Goal: Complete application form

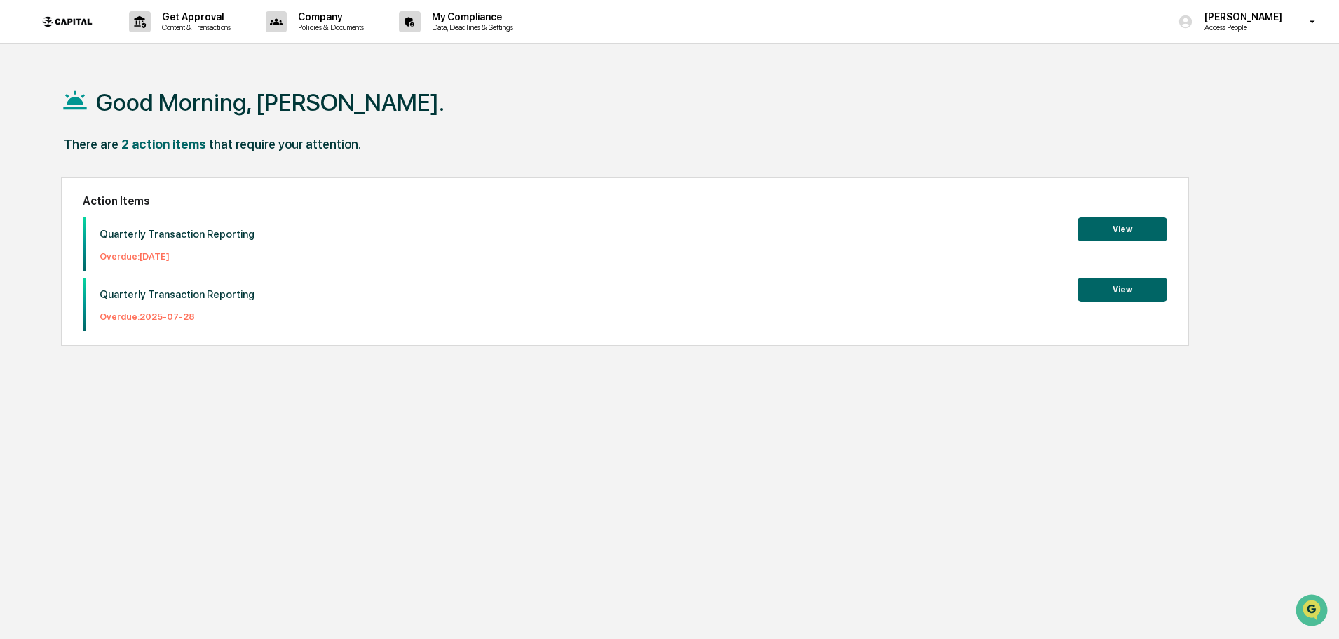
click at [1127, 226] on button "View" at bounding box center [1123, 229] width 90 height 24
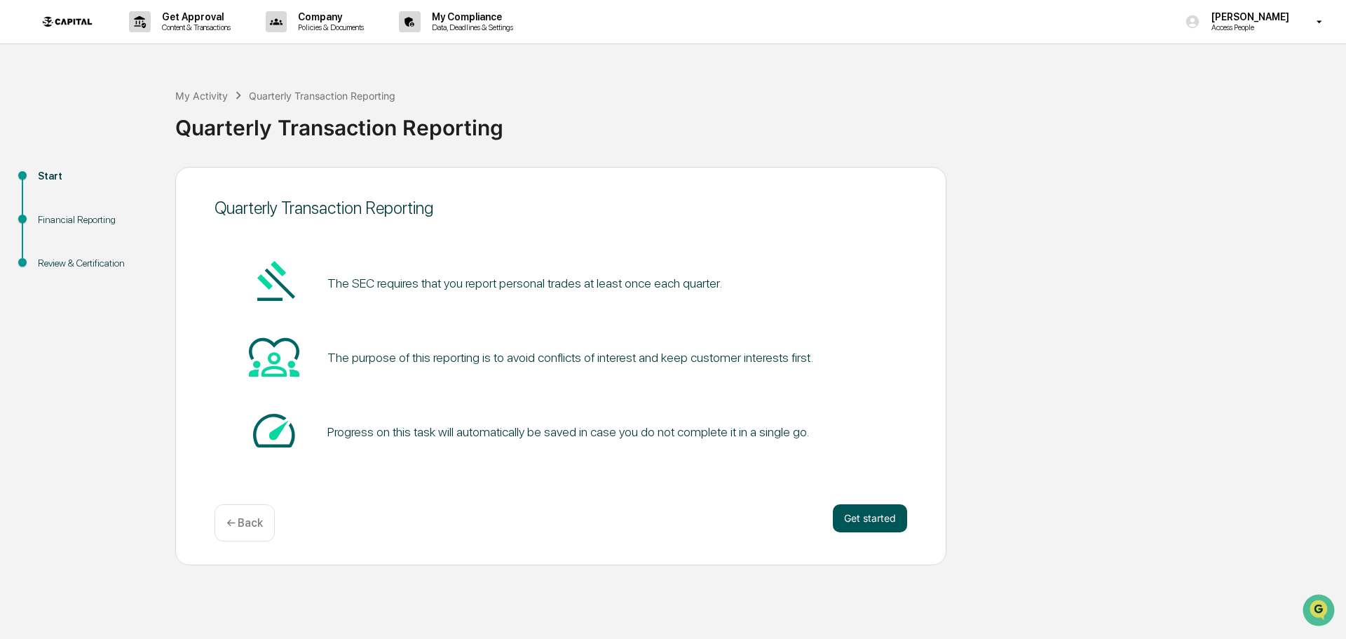
click at [869, 517] on button "Get started" at bounding box center [870, 518] width 74 height 28
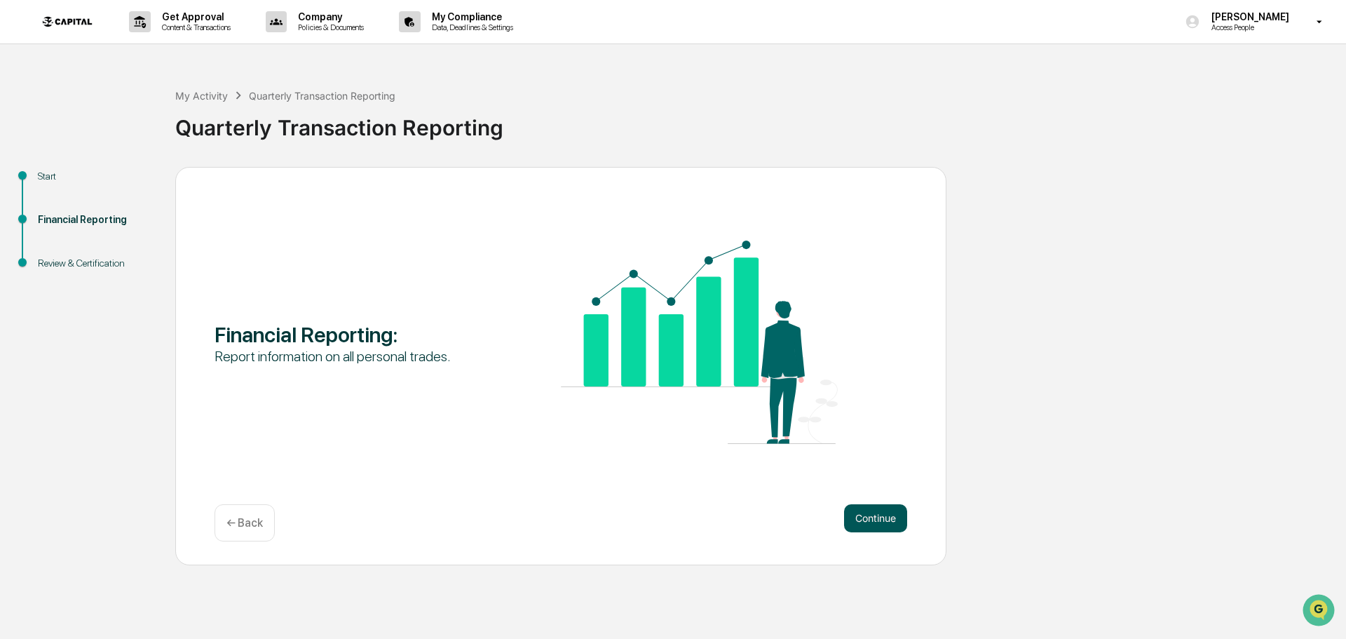
click at [869, 519] on button "Continue" at bounding box center [875, 518] width 63 height 28
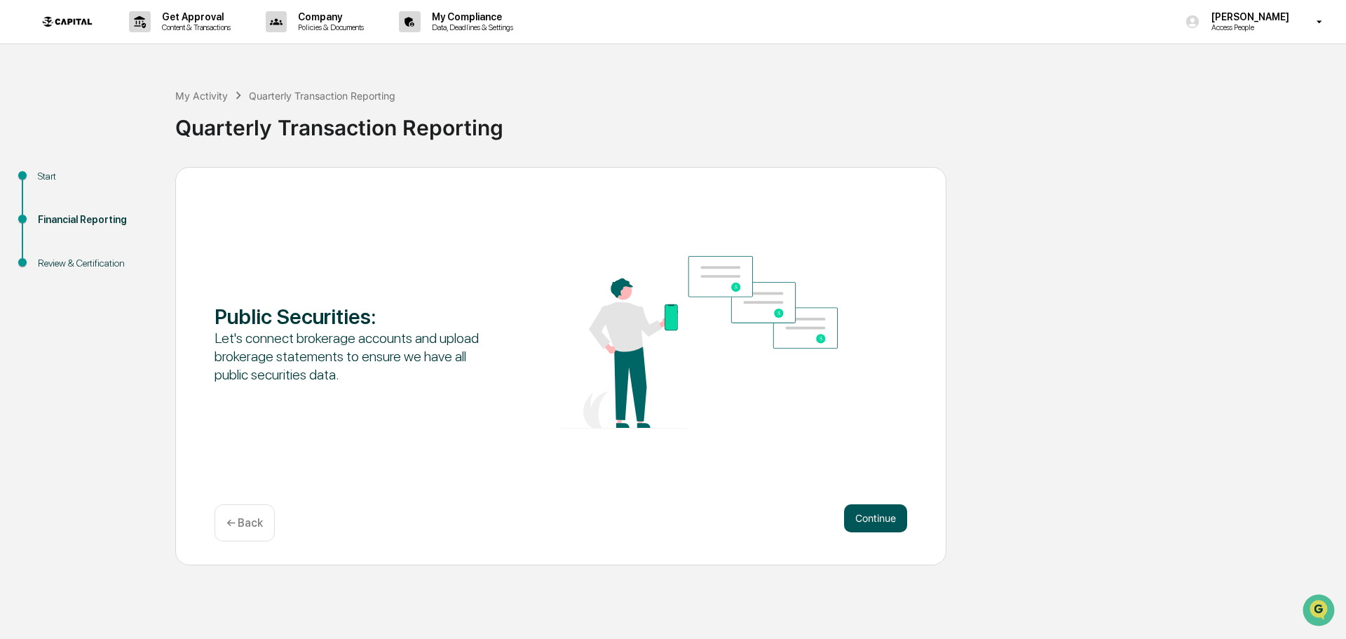
click at [870, 521] on button "Continue" at bounding box center [875, 518] width 63 height 28
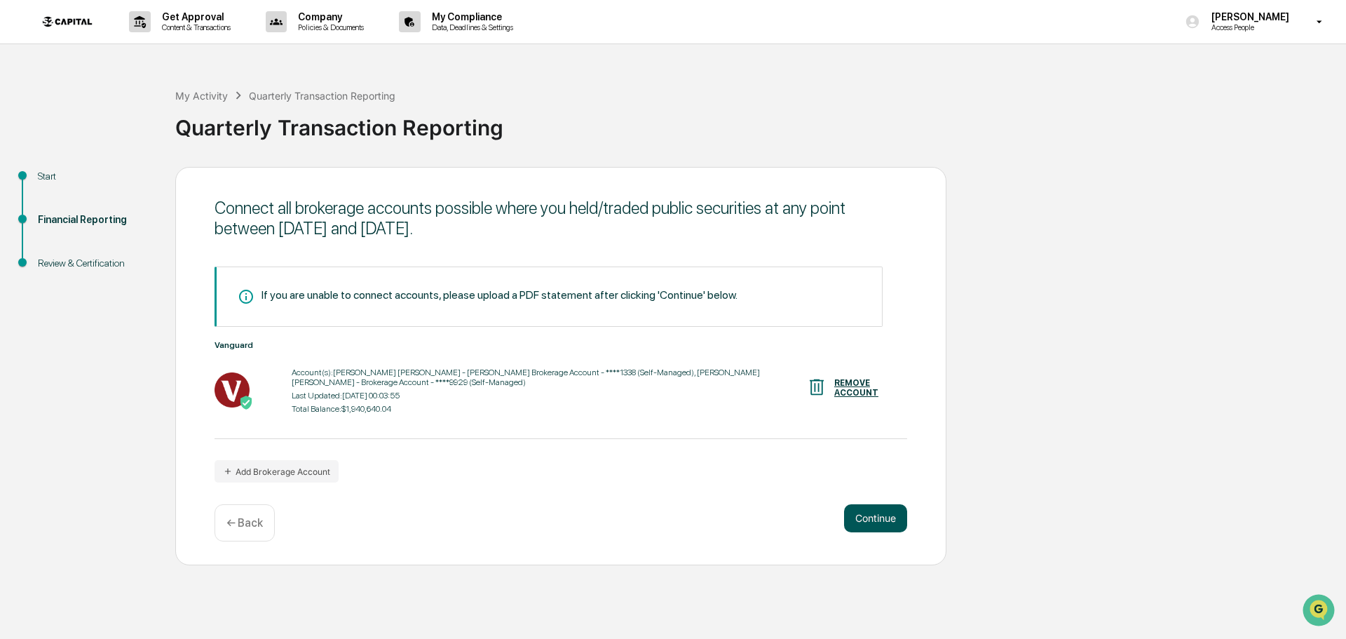
click at [871, 523] on button "Continue" at bounding box center [875, 518] width 63 height 28
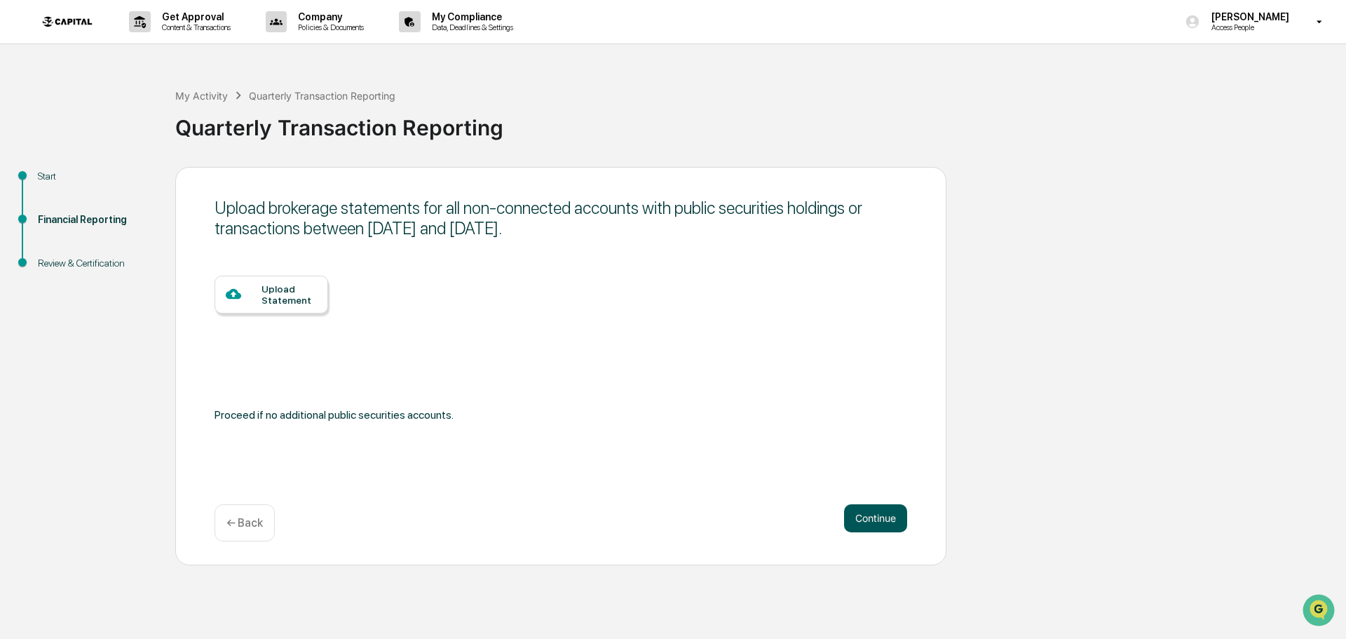
click at [871, 522] on button "Continue" at bounding box center [875, 518] width 63 height 28
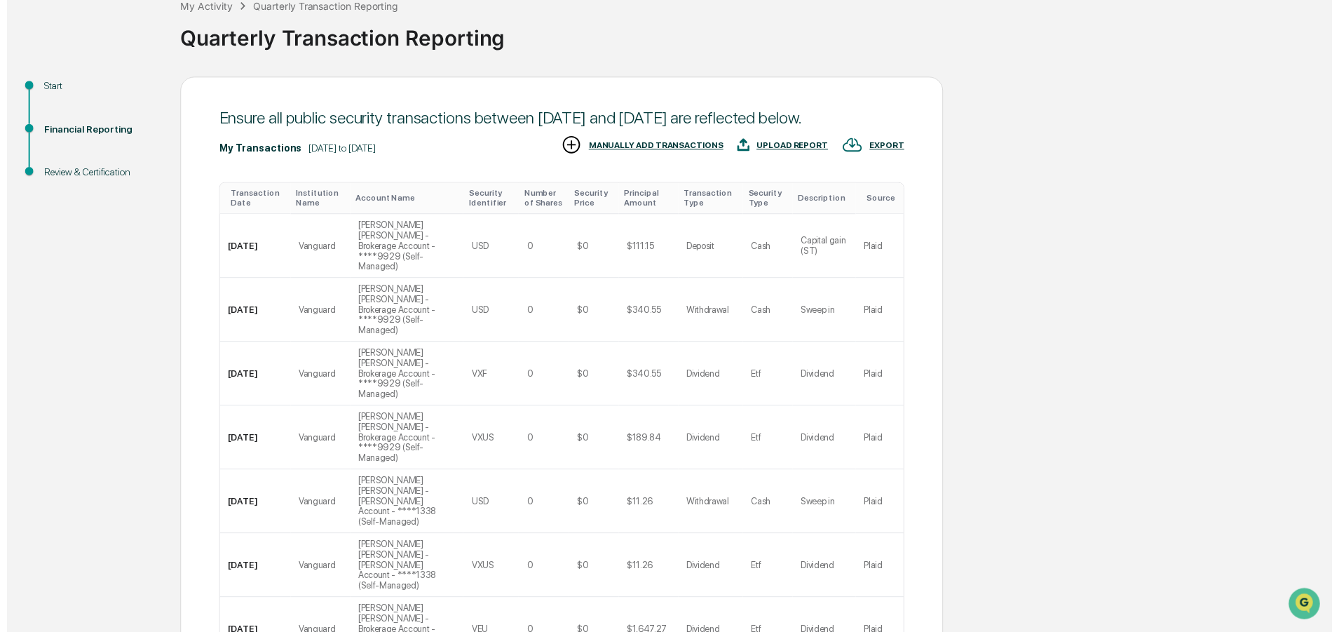
scroll to position [244, 0]
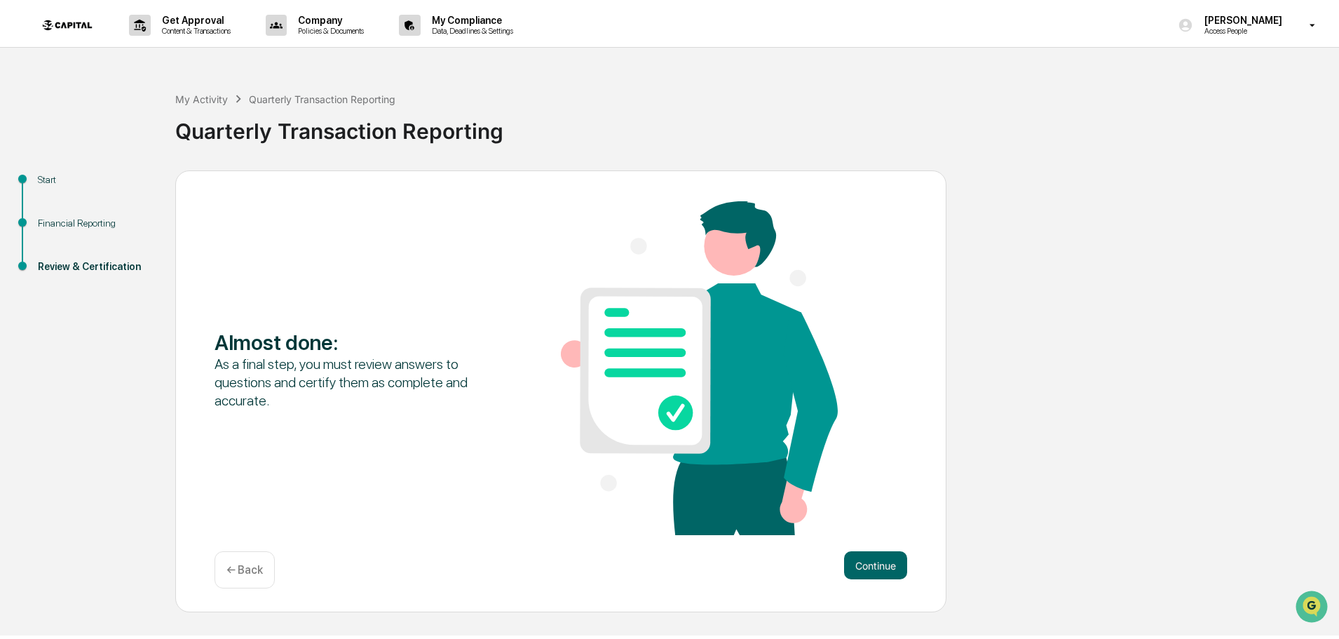
scroll to position [0, 0]
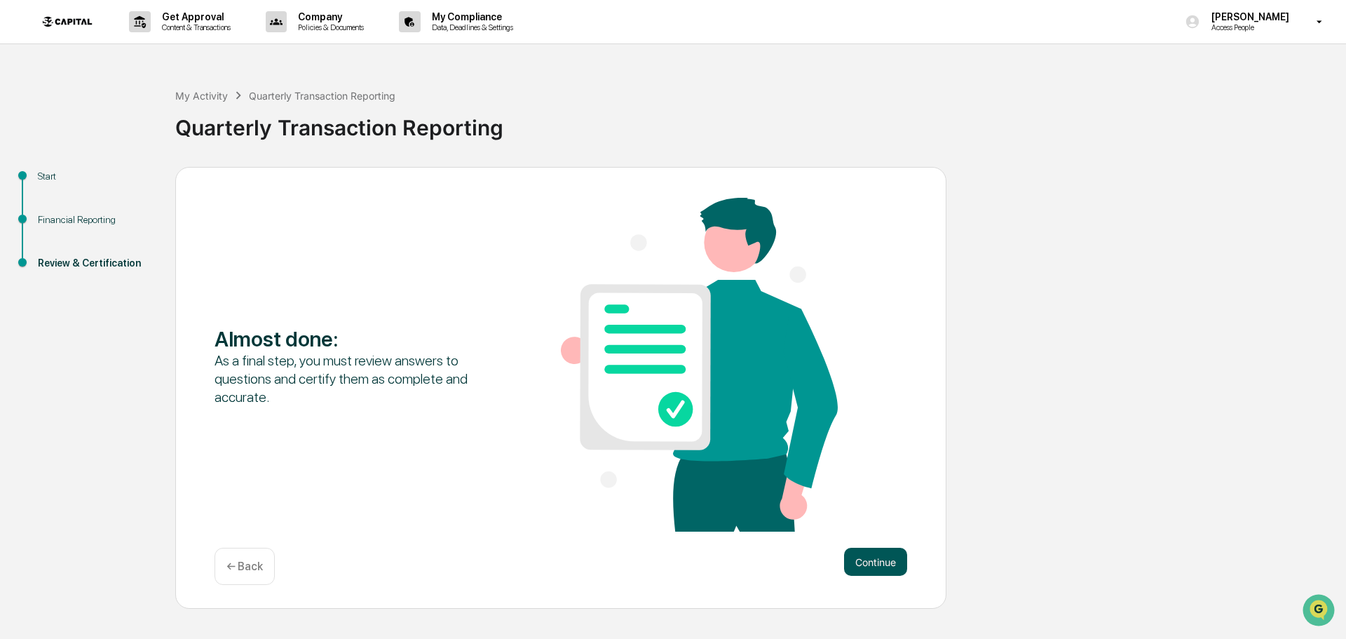
click at [876, 555] on button "Continue" at bounding box center [875, 562] width 63 height 28
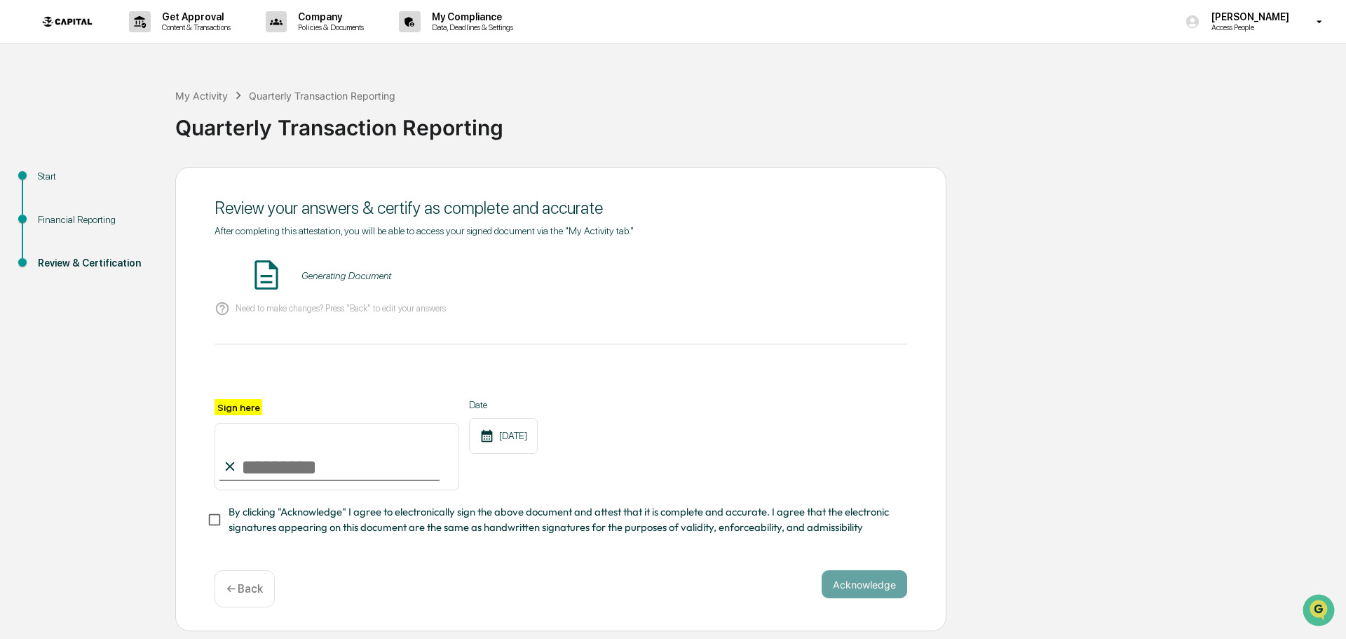
click at [404, 472] on input "Sign here" at bounding box center [337, 456] width 245 height 67
type input "**********"
click at [296, 496] on div "**********" at bounding box center [561, 467] width 693 height 136
click at [289, 504] on div "**********" at bounding box center [561, 467] width 693 height 136
click at [272, 526] on span "By clicking "Acknowledge" I agree to electronically sign the above document and…" at bounding box center [563, 520] width 668 height 32
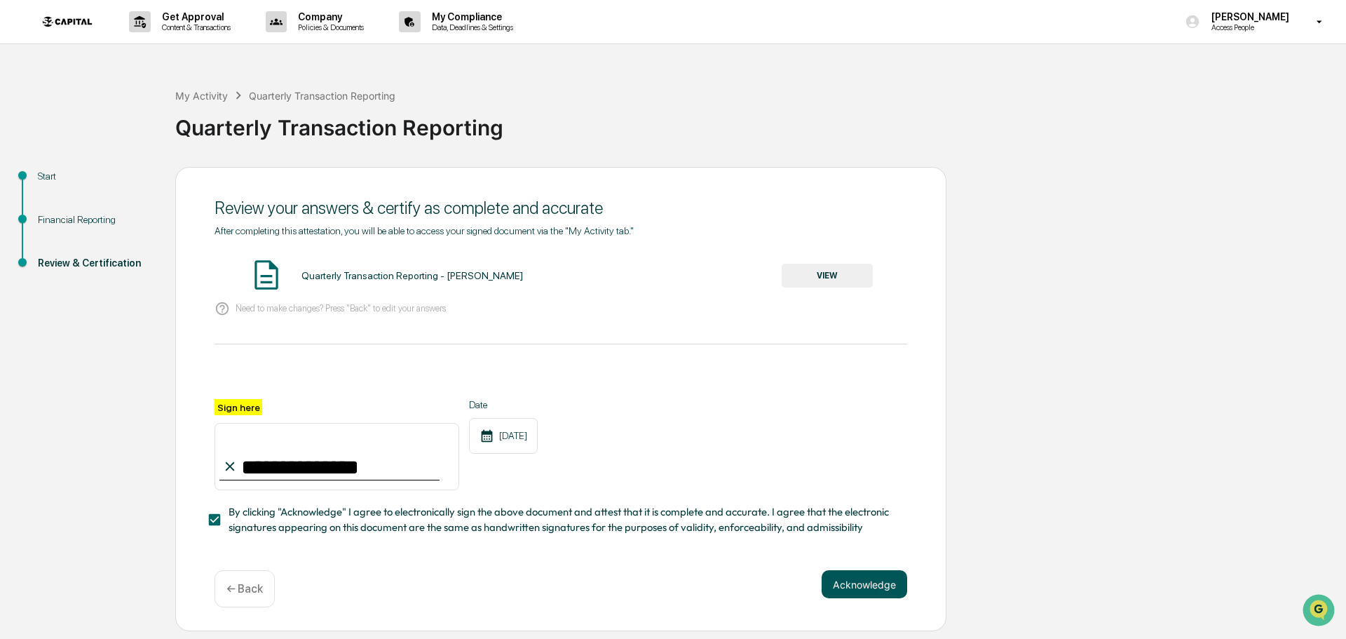
click at [878, 585] on button "Acknowledge" at bounding box center [865, 584] width 86 height 28
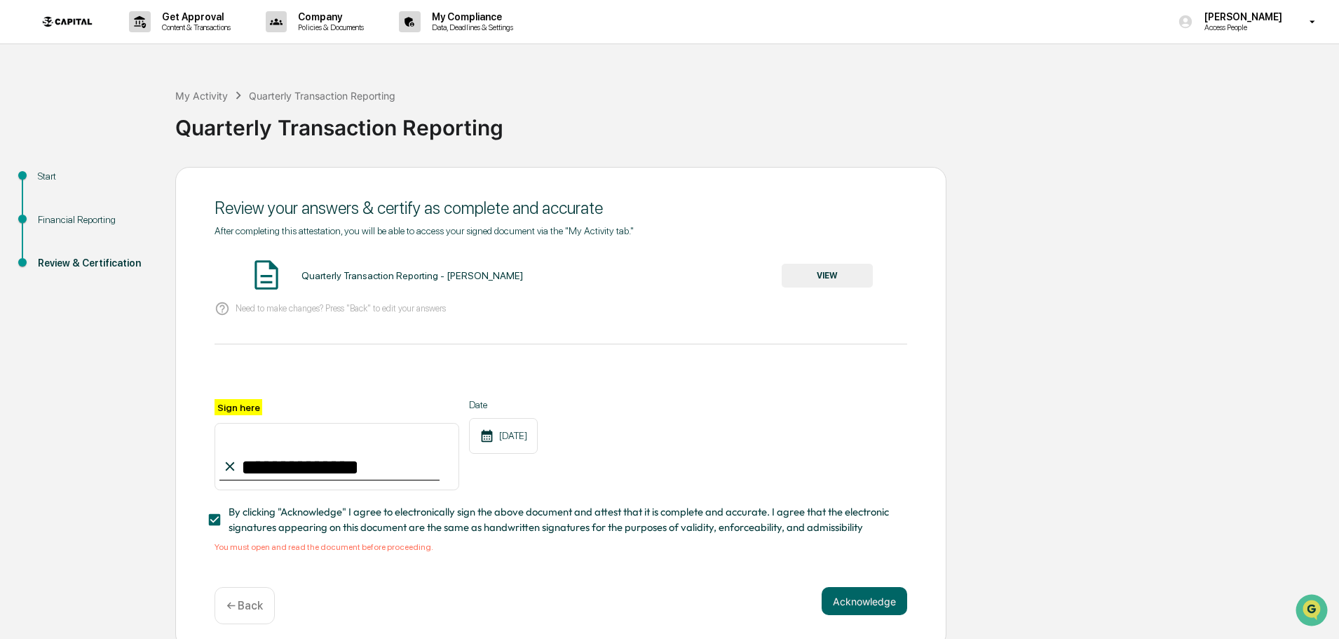
click at [832, 275] on button "VIEW" at bounding box center [827, 276] width 91 height 24
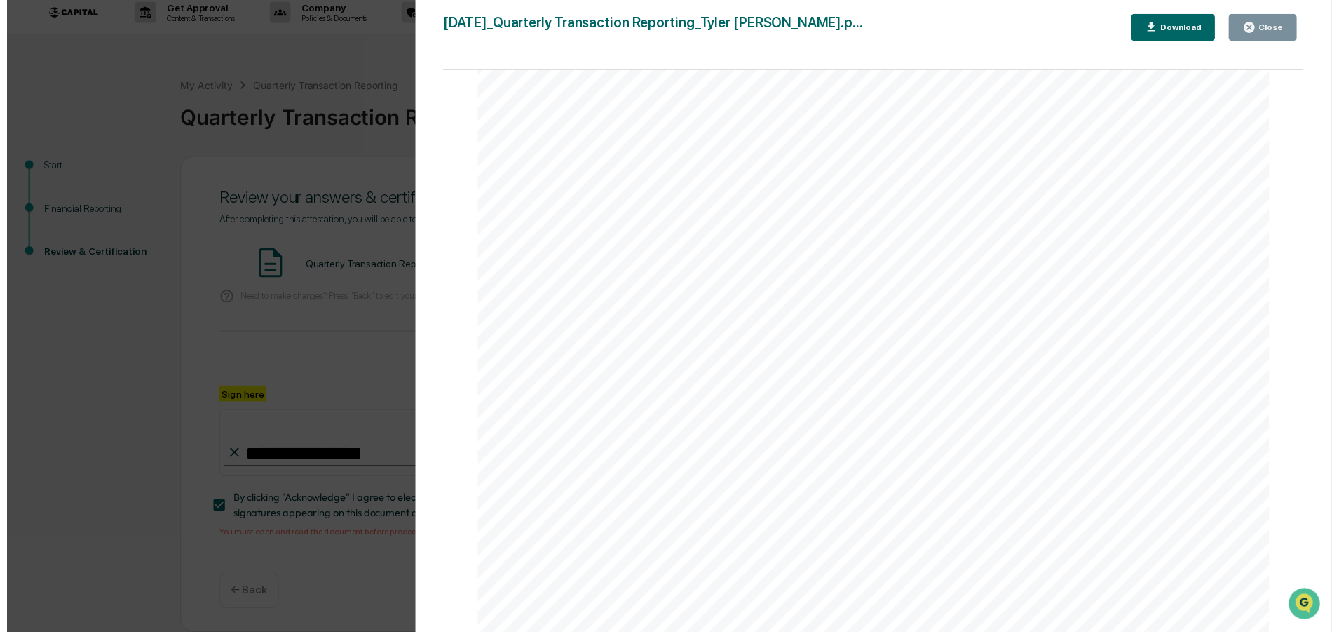
scroll to position [13, 0]
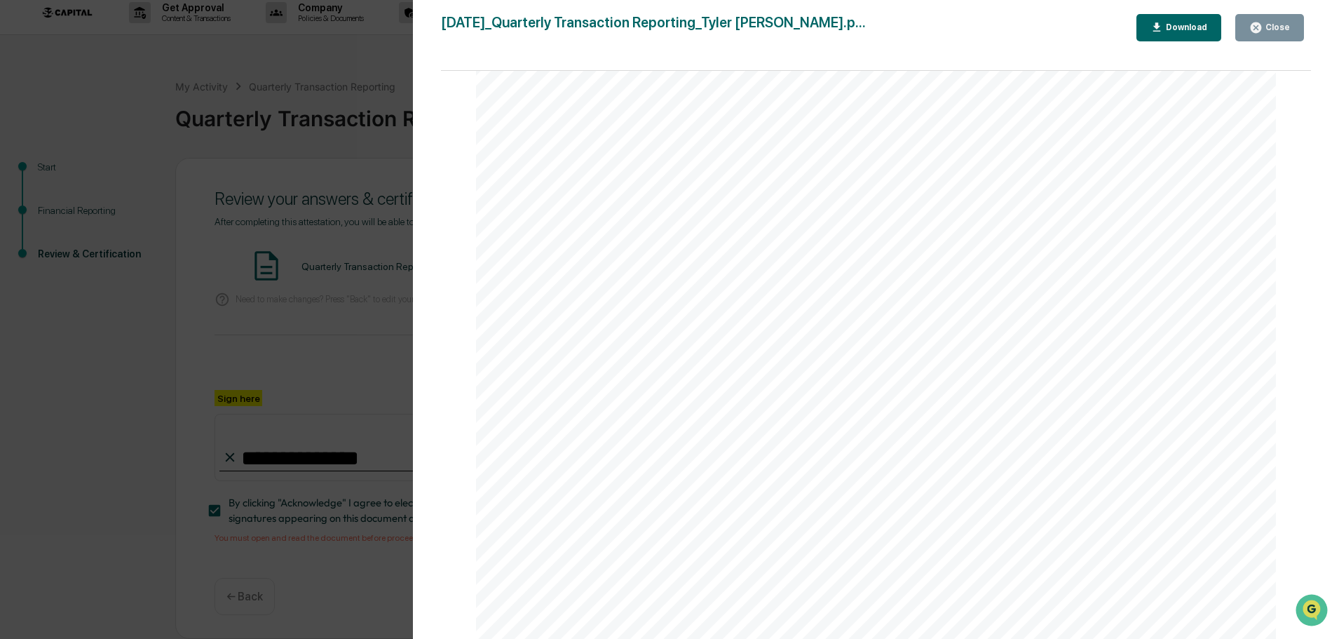
click at [1266, 31] on div "Close" at bounding box center [1276, 27] width 27 height 10
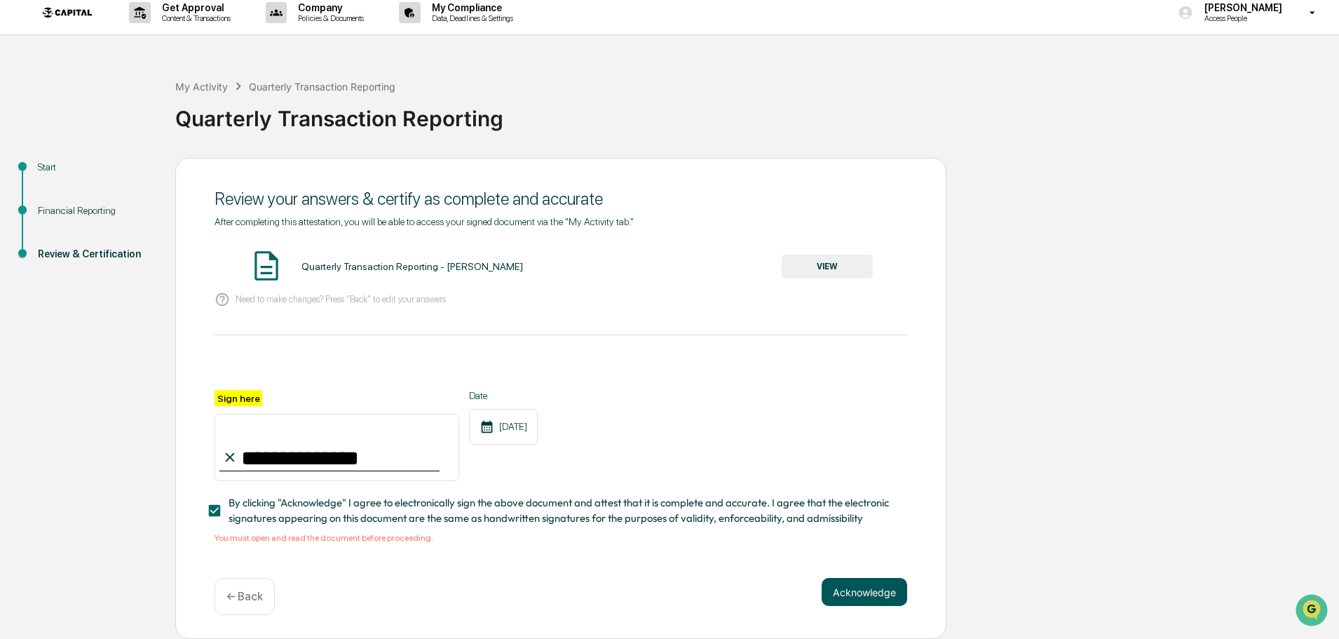
click at [844, 583] on button "Acknowledge" at bounding box center [865, 592] width 86 height 28
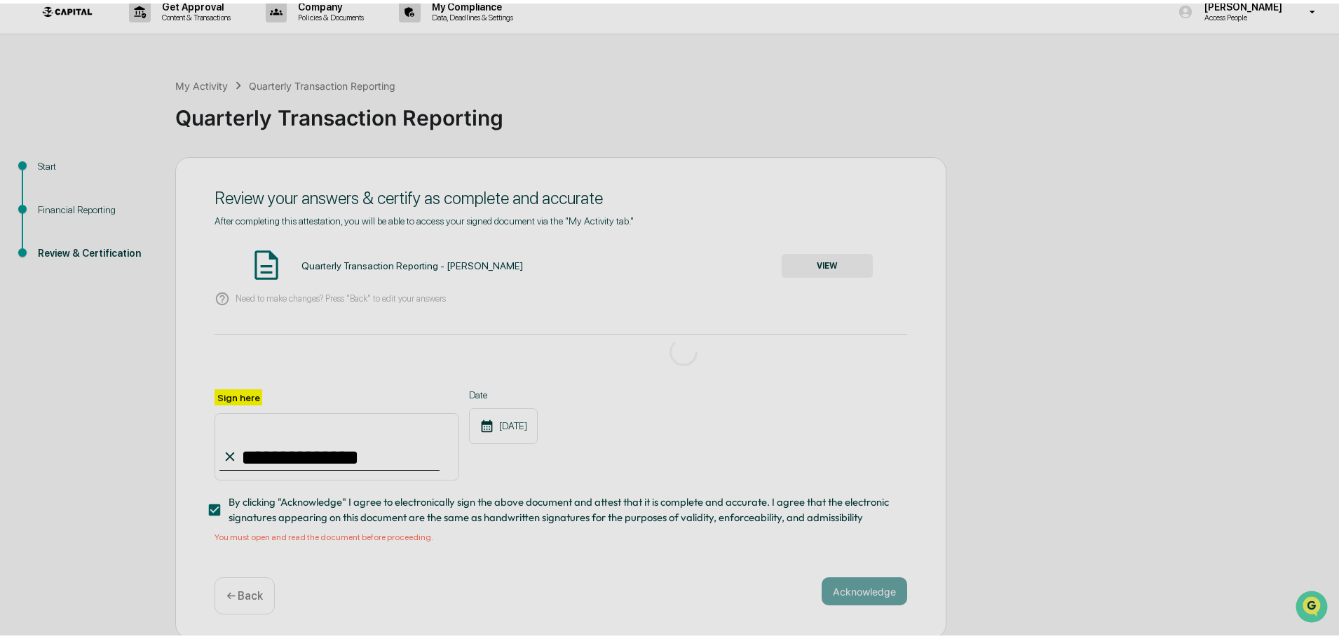
scroll to position [0, 0]
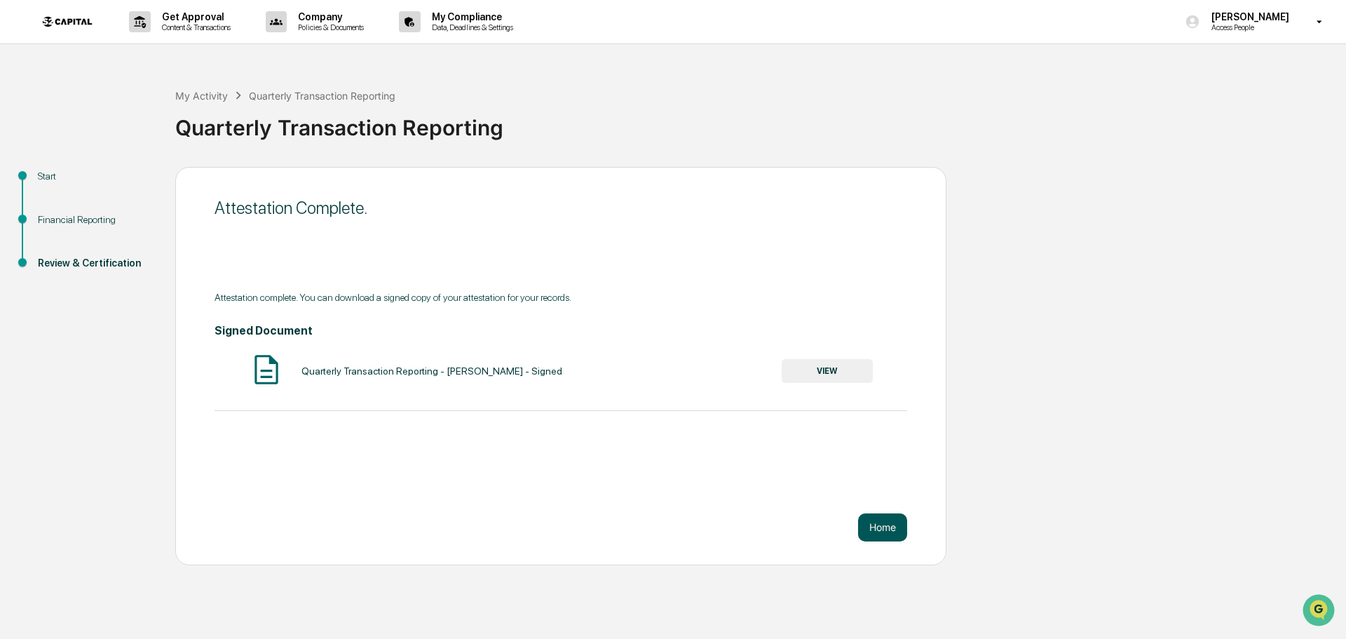
click at [883, 531] on button "Home" at bounding box center [882, 527] width 49 height 28
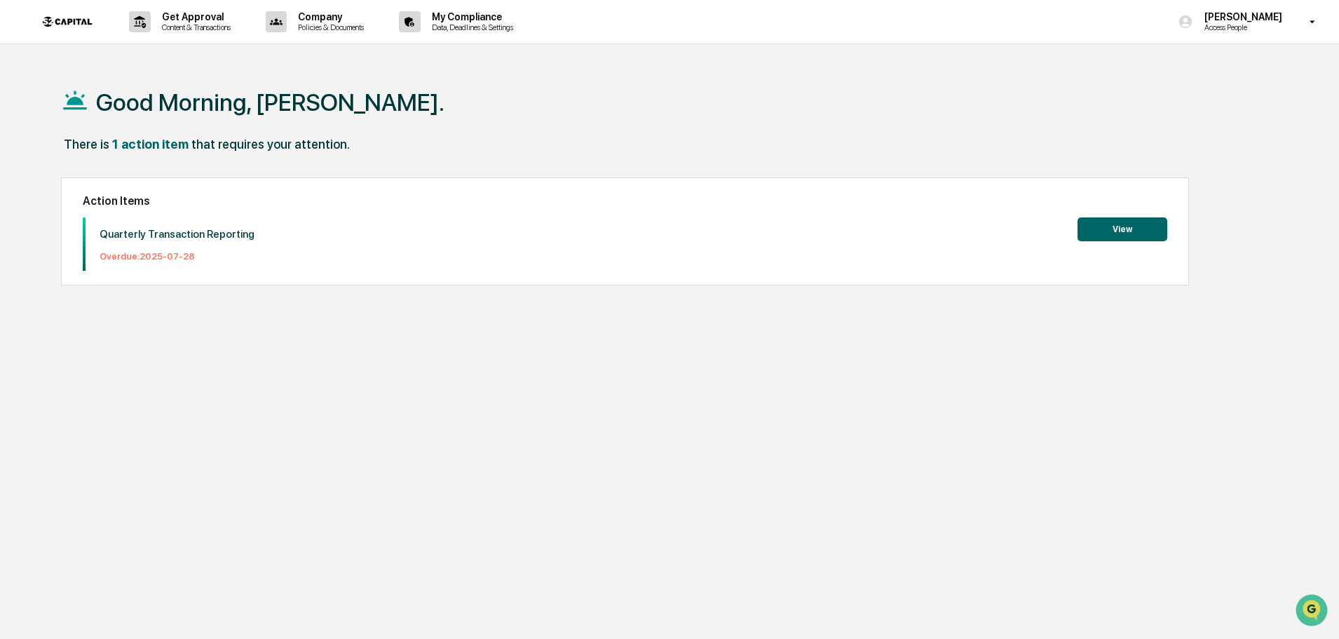
click at [1082, 231] on button "View" at bounding box center [1123, 229] width 90 height 24
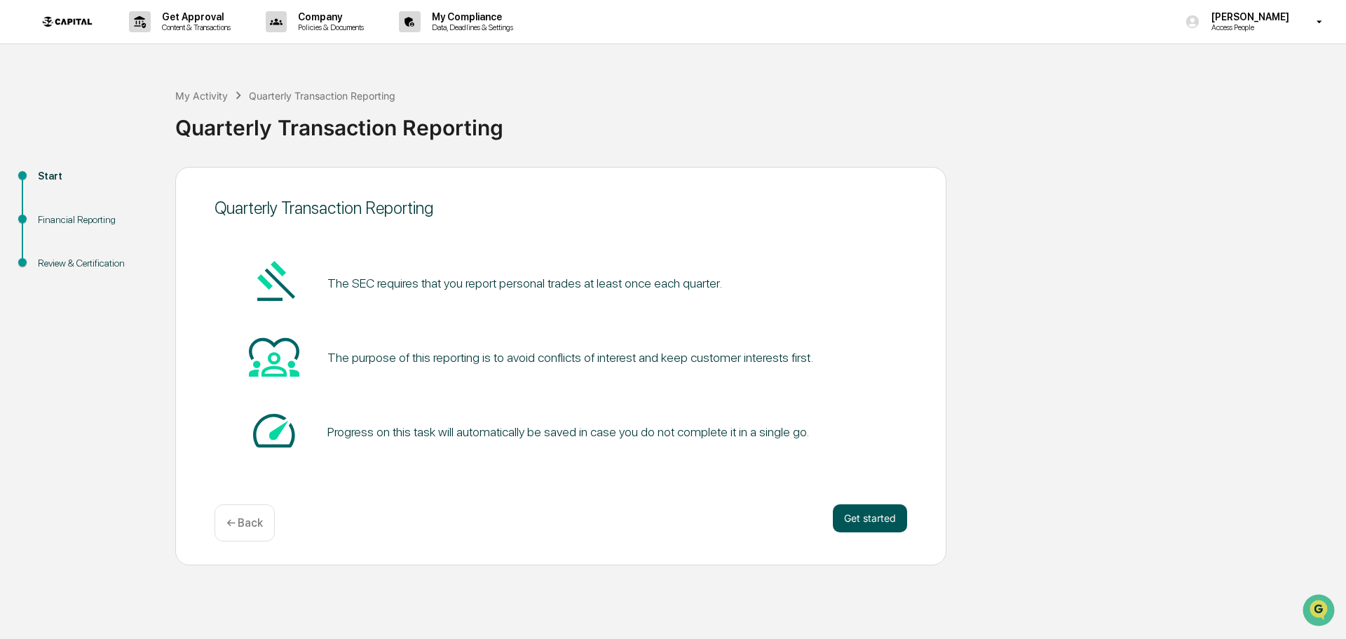
click at [870, 525] on button "Get started" at bounding box center [870, 518] width 74 height 28
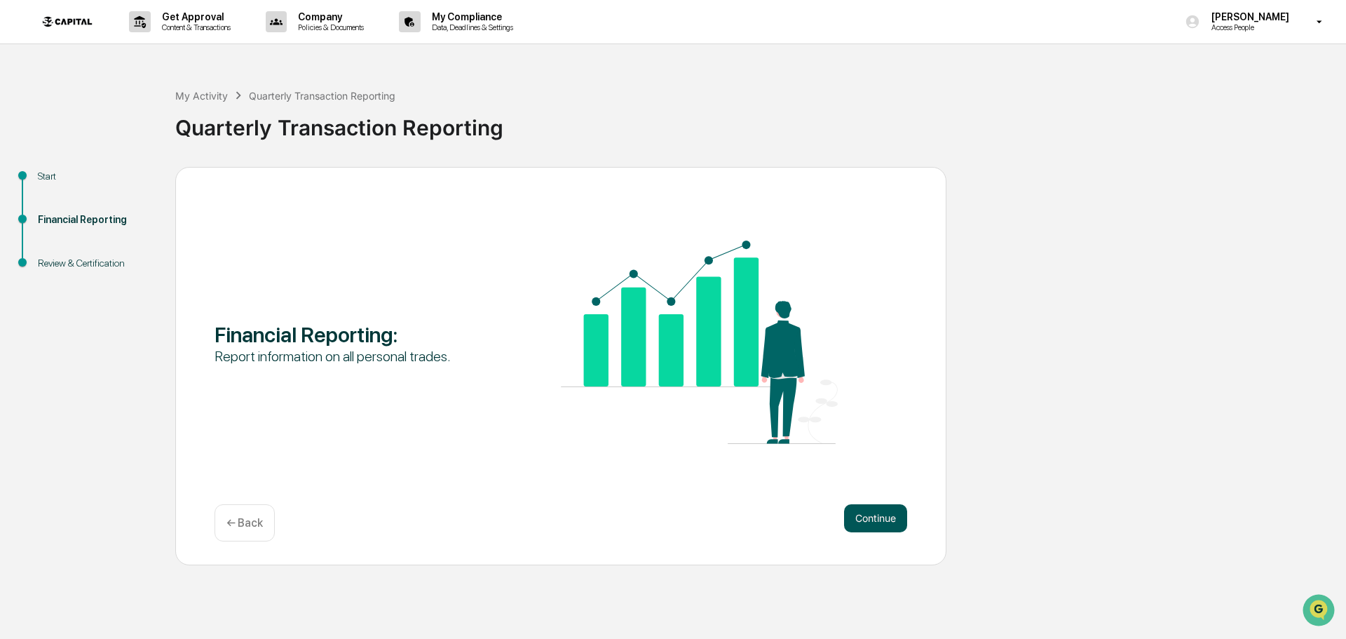
click at [872, 524] on button "Continue" at bounding box center [875, 518] width 63 height 28
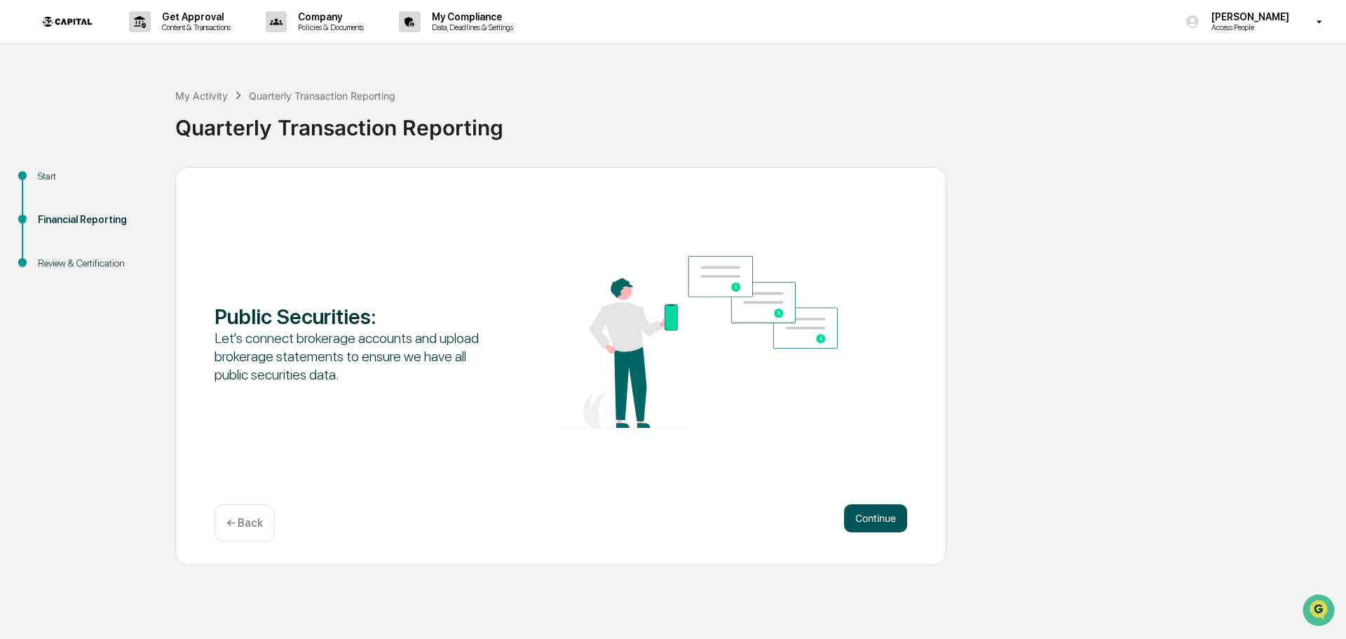
click at [872, 522] on button "Continue" at bounding box center [875, 518] width 63 height 28
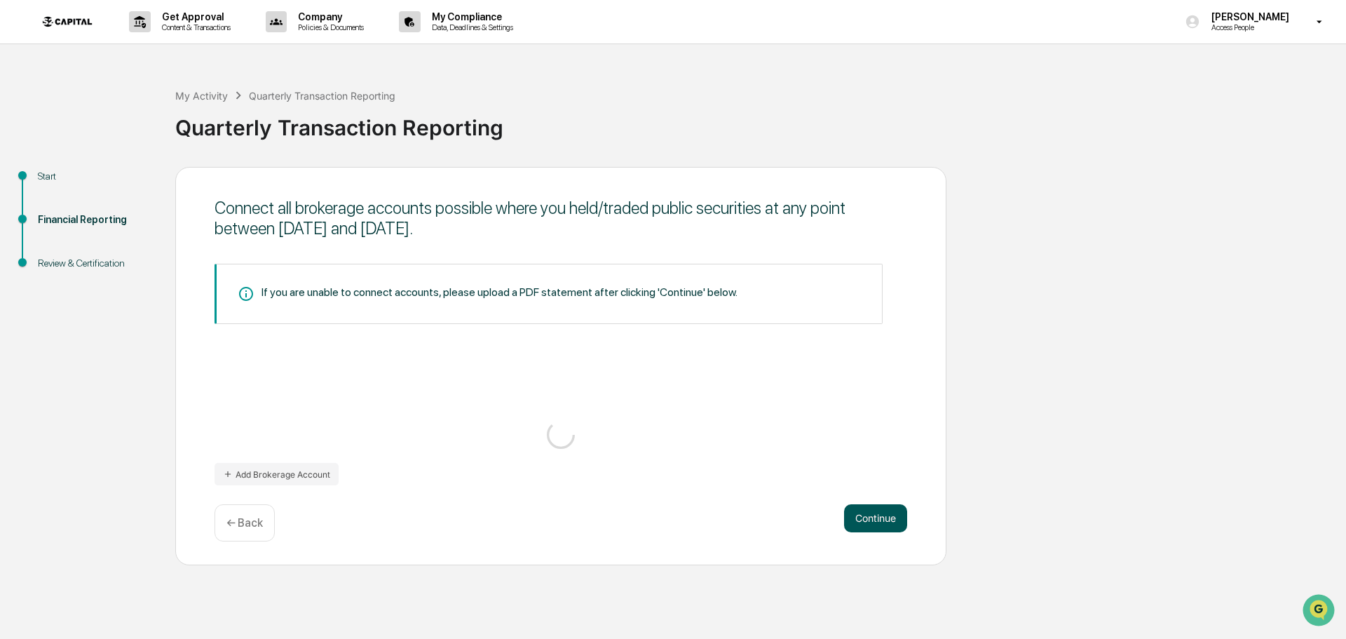
click at [872, 522] on button "Continue" at bounding box center [875, 518] width 63 height 28
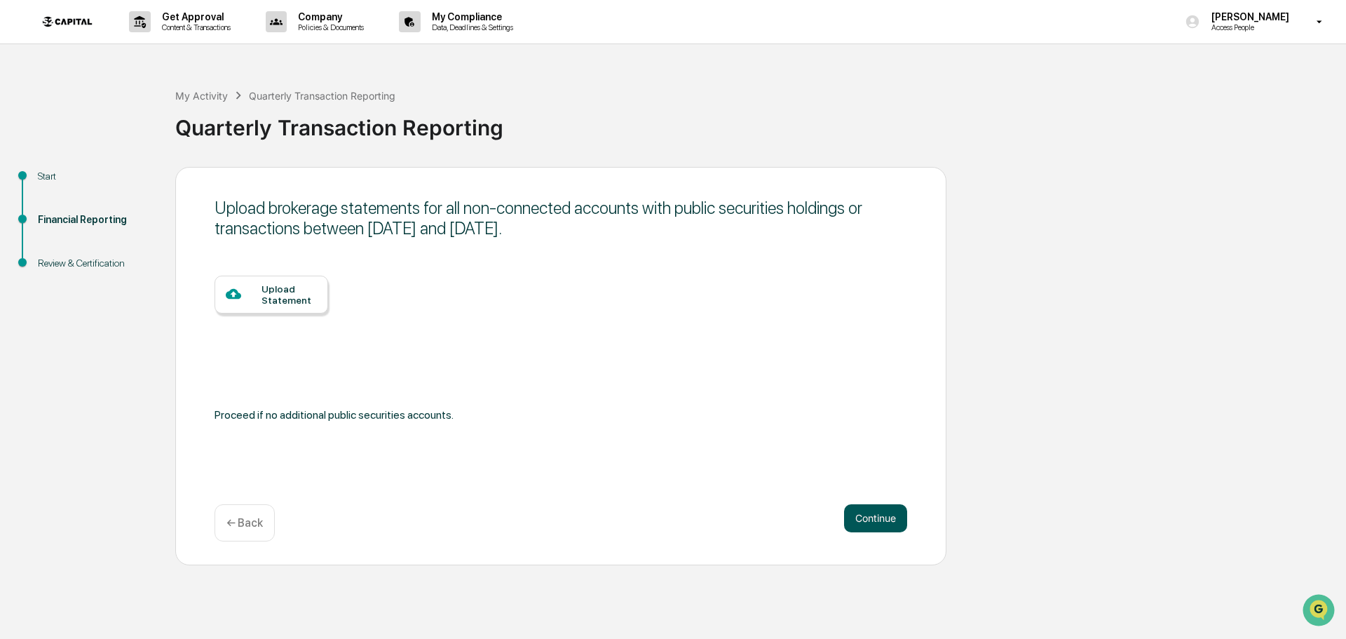
click at [872, 520] on button "Continue" at bounding box center [875, 518] width 63 height 28
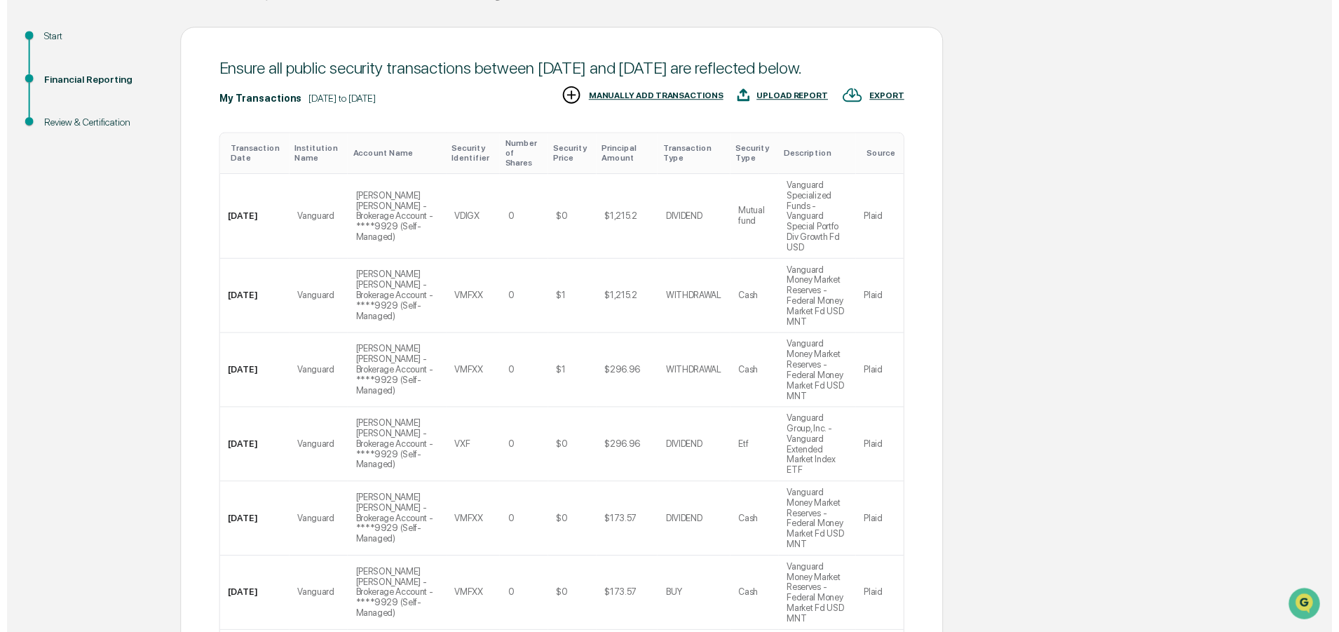
scroll to position [350, 0]
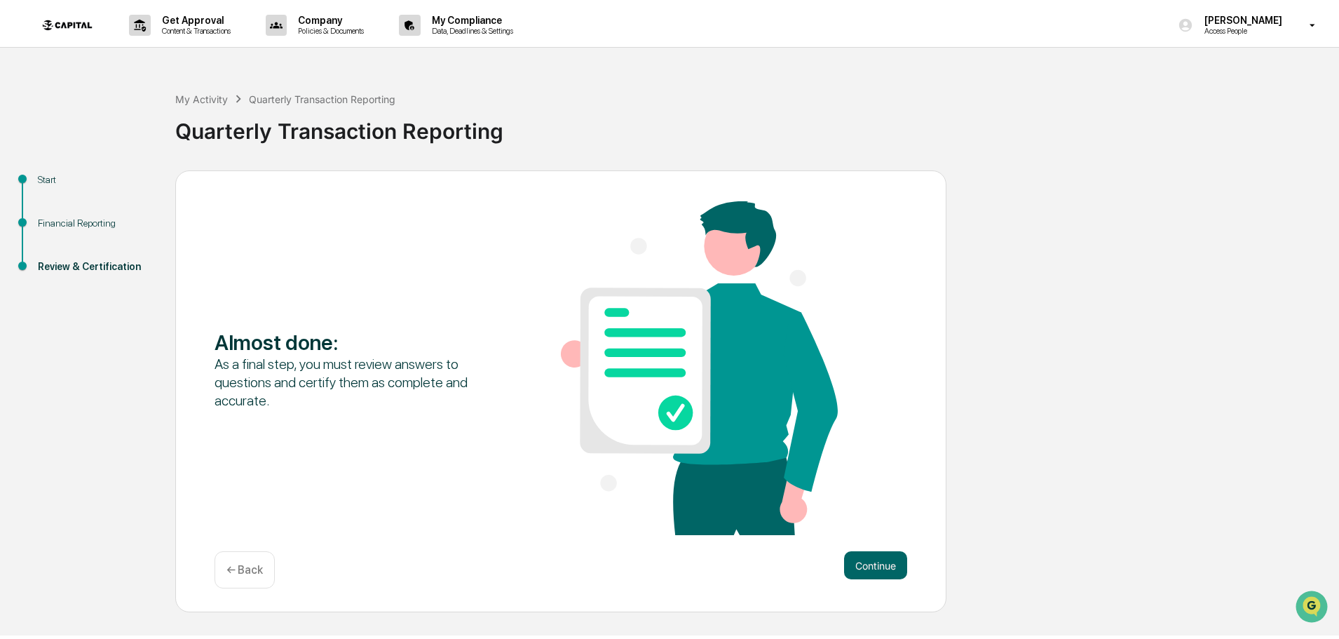
scroll to position [0, 0]
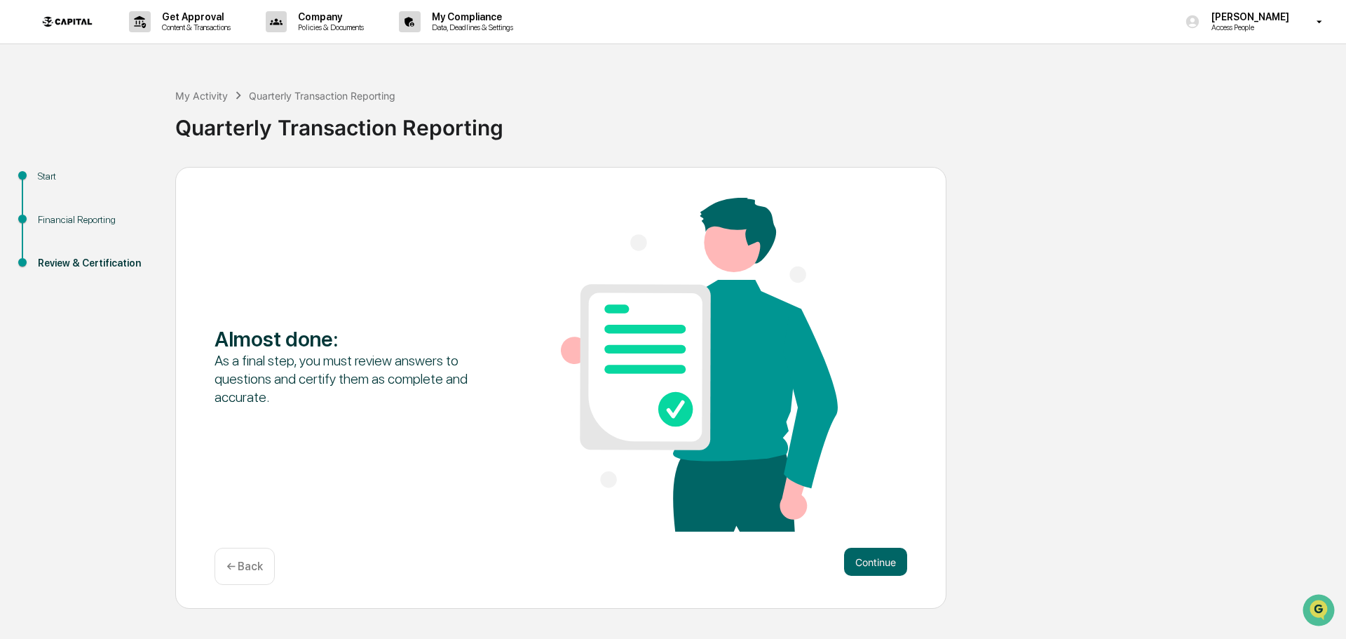
click at [862, 580] on div "Continue ← Back" at bounding box center [561, 566] width 693 height 37
click at [862, 569] on button "Continue" at bounding box center [875, 562] width 63 height 28
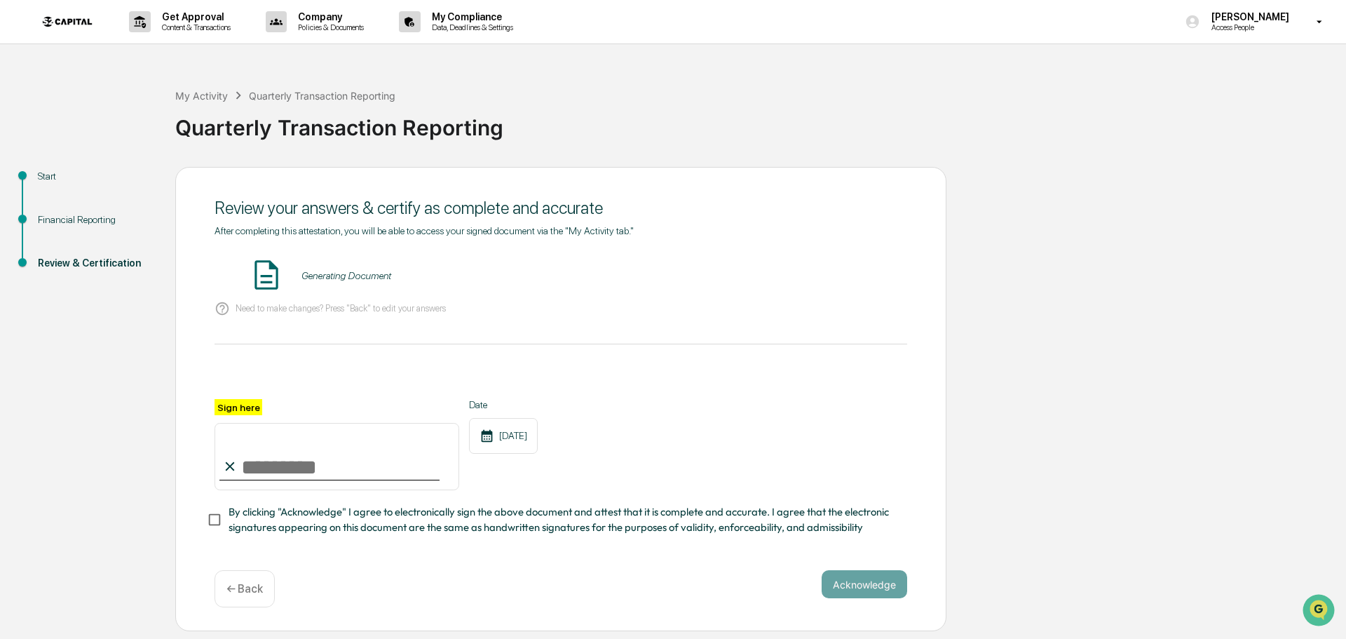
click at [258, 449] on input "Sign here" at bounding box center [337, 456] width 245 height 67
type input "**********"
click at [245, 516] on span "By clicking "Acknowledge" I agree to electronically sign the above document and…" at bounding box center [563, 520] width 668 height 32
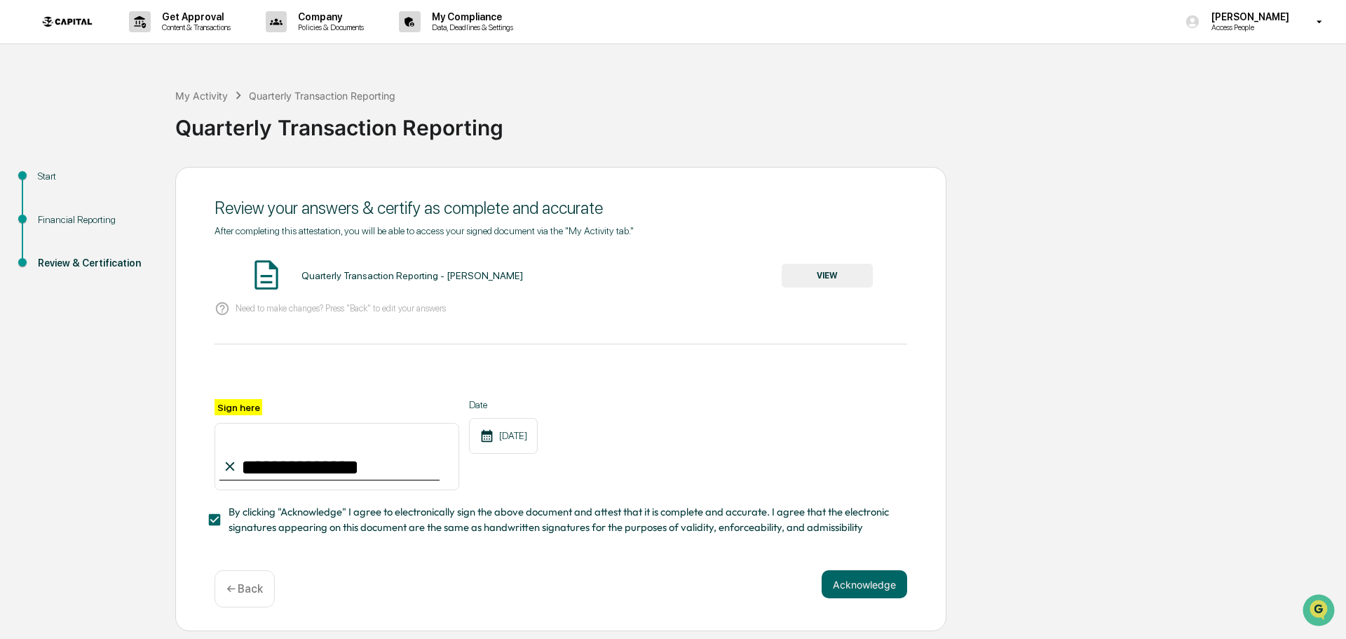
click at [797, 276] on button "VIEW" at bounding box center [827, 276] width 91 height 24
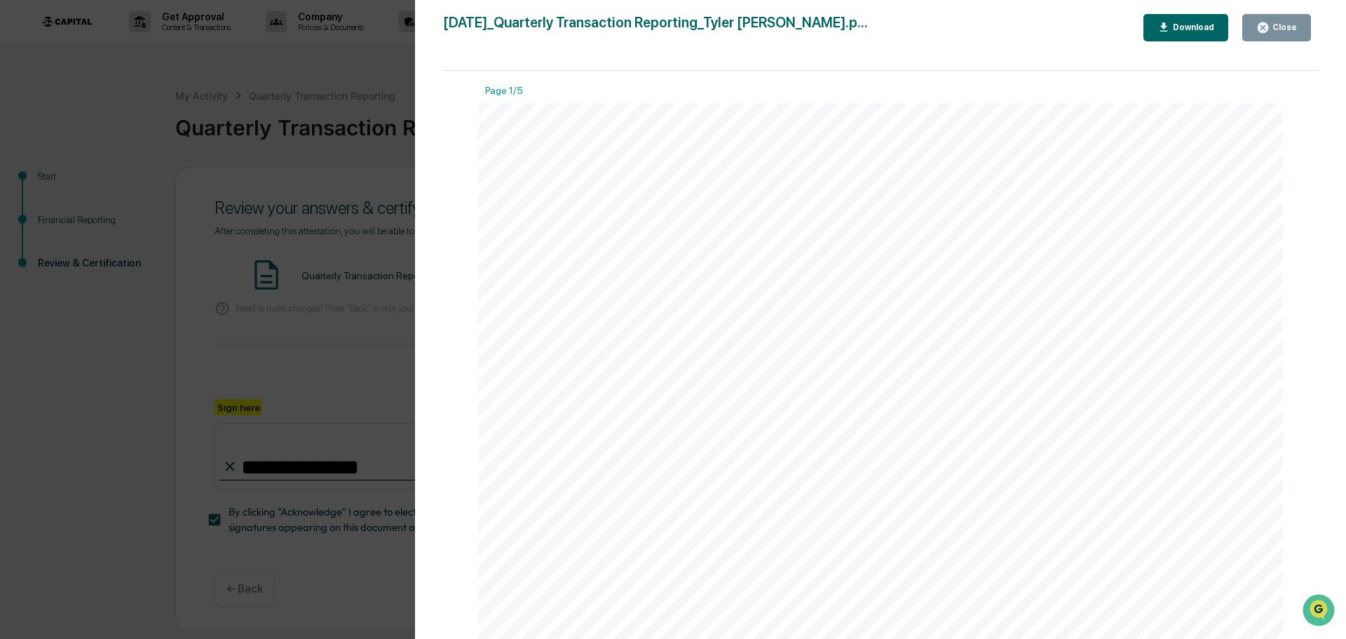
click at [1278, 29] on div "Close" at bounding box center [1283, 27] width 27 height 10
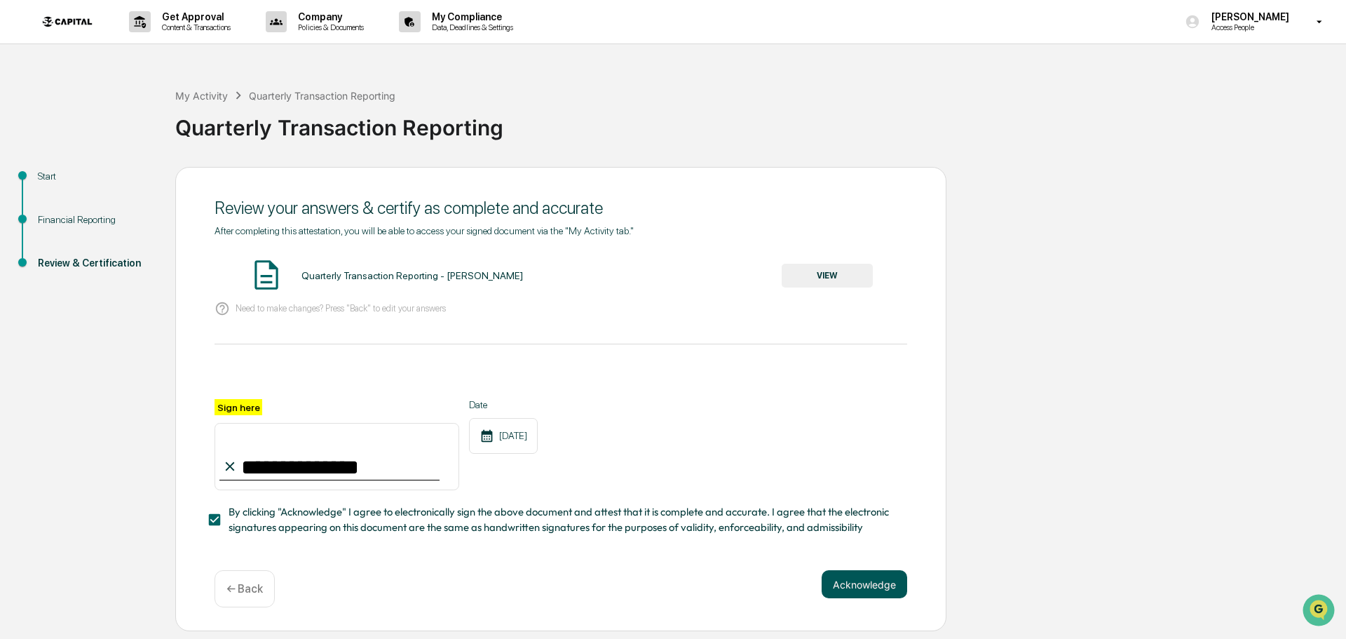
click at [865, 579] on button "Acknowledge" at bounding box center [865, 584] width 86 height 28
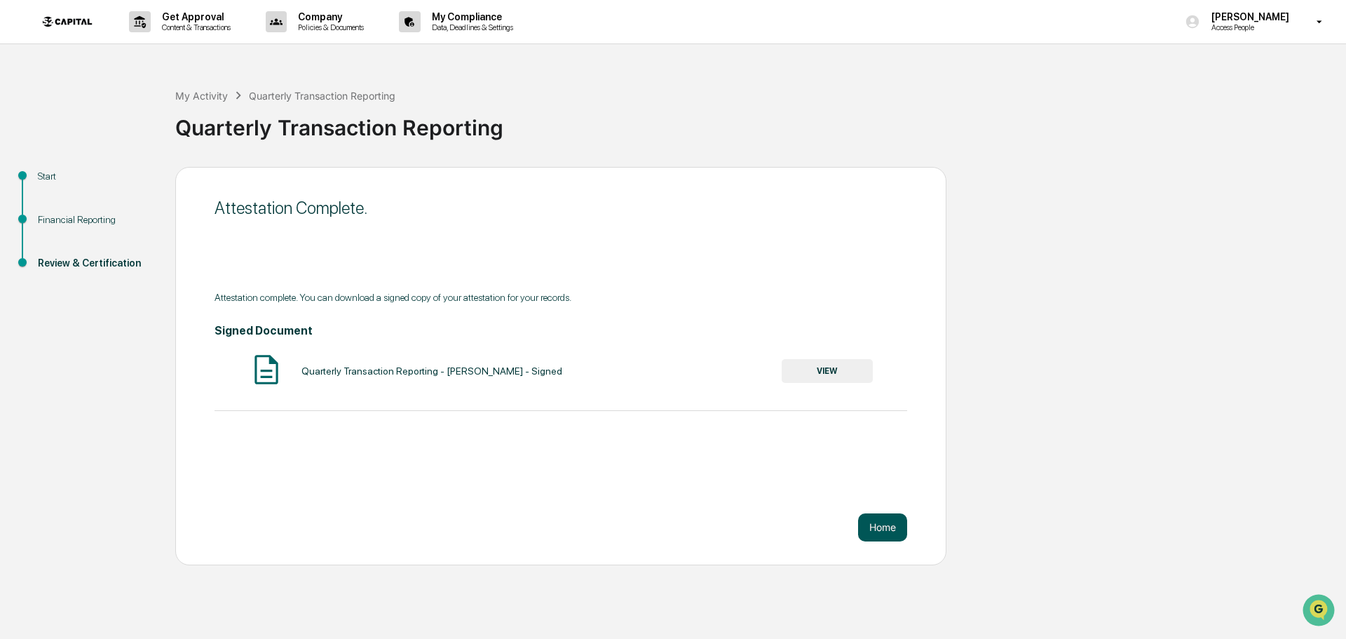
click at [873, 532] on button "Home" at bounding box center [882, 527] width 49 height 28
